Goal: Task Accomplishment & Management: Use online tool/utility

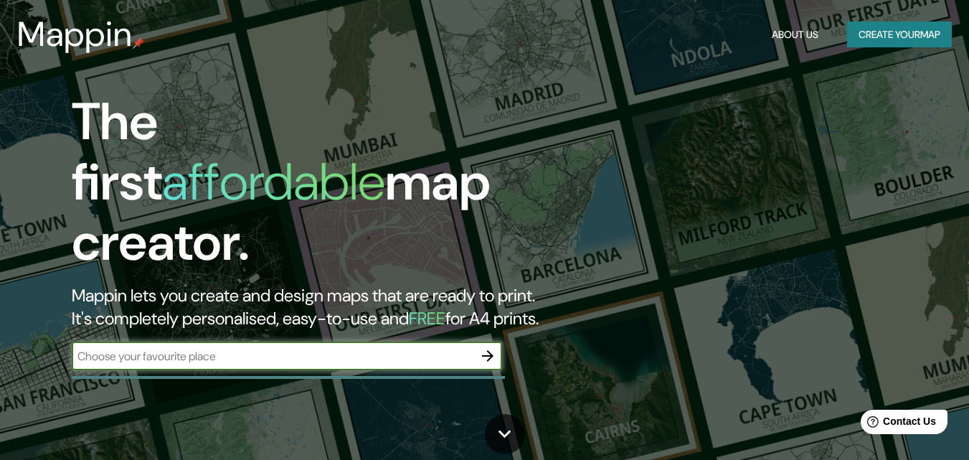
drag, startPoint x: 838, startPoint y: 1, endPoint x: 420, endPoint y: 189, distance: 458.7
click at [420, 189] on h1 "The first affordable map creator." at bounding box center [314, 188] width 485 height 192
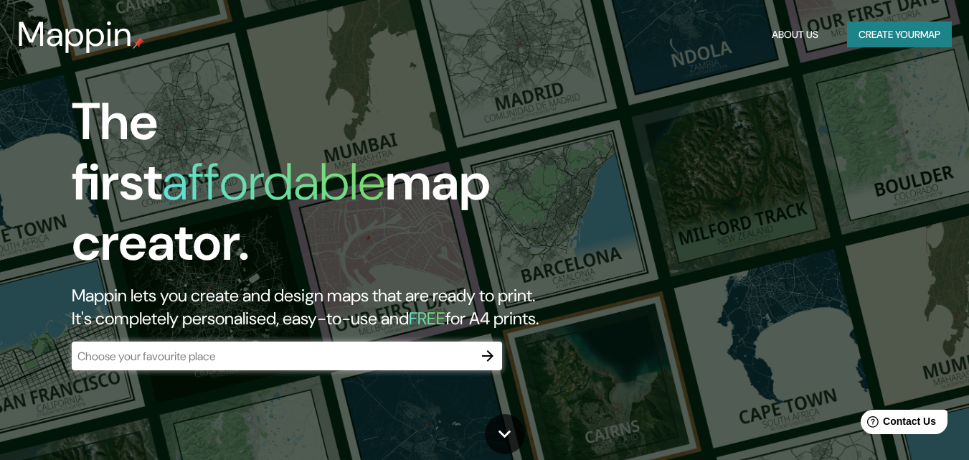
click at [177, 353] on div "​" at bounding box center [287, 355] width 430 height 29
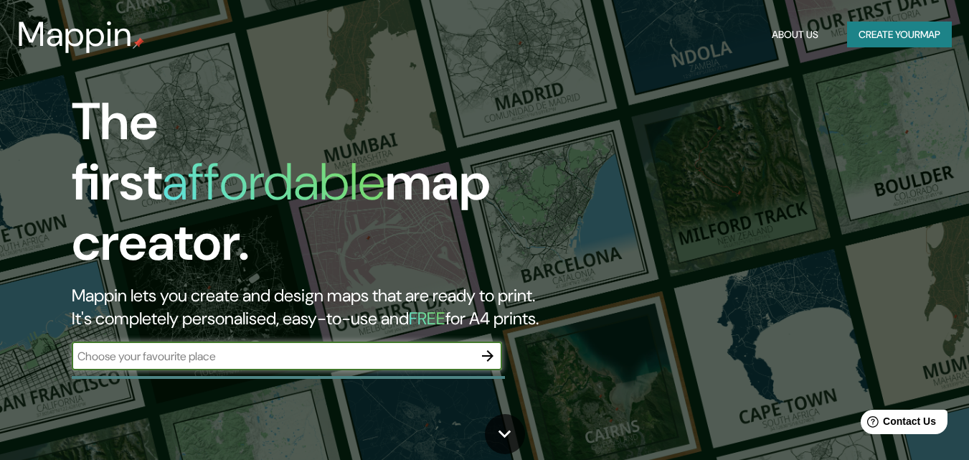
click at [403, 348] on input "text" at bounding box center [273, 356] width 402 height 16
drag, startPoint x: 467, startPoint y: 339, endPoint x: 487, endPoint y: 344, distance: 20.7
click at [472, 348] on input "text" at bounding box center [273, 356] width 402 height 16
click at [485, 347] on icon "button" at bounding box center [487, 355] width 17 height 17
